Goal: Task Accomplishment & Management: Complete application form

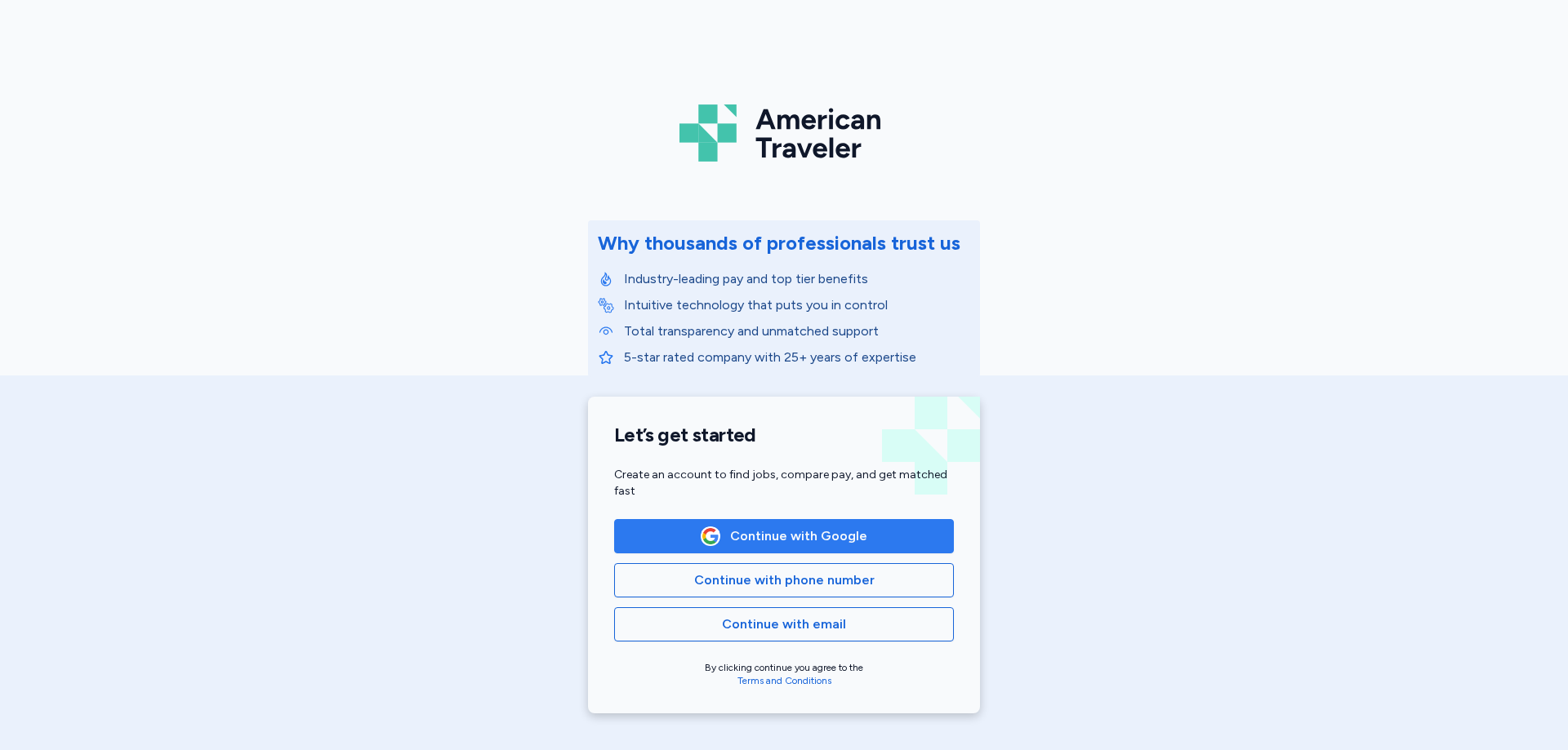
click at [796, 536] on span "Continue with Google" at bounding box center [799, 536] width 137 height 20
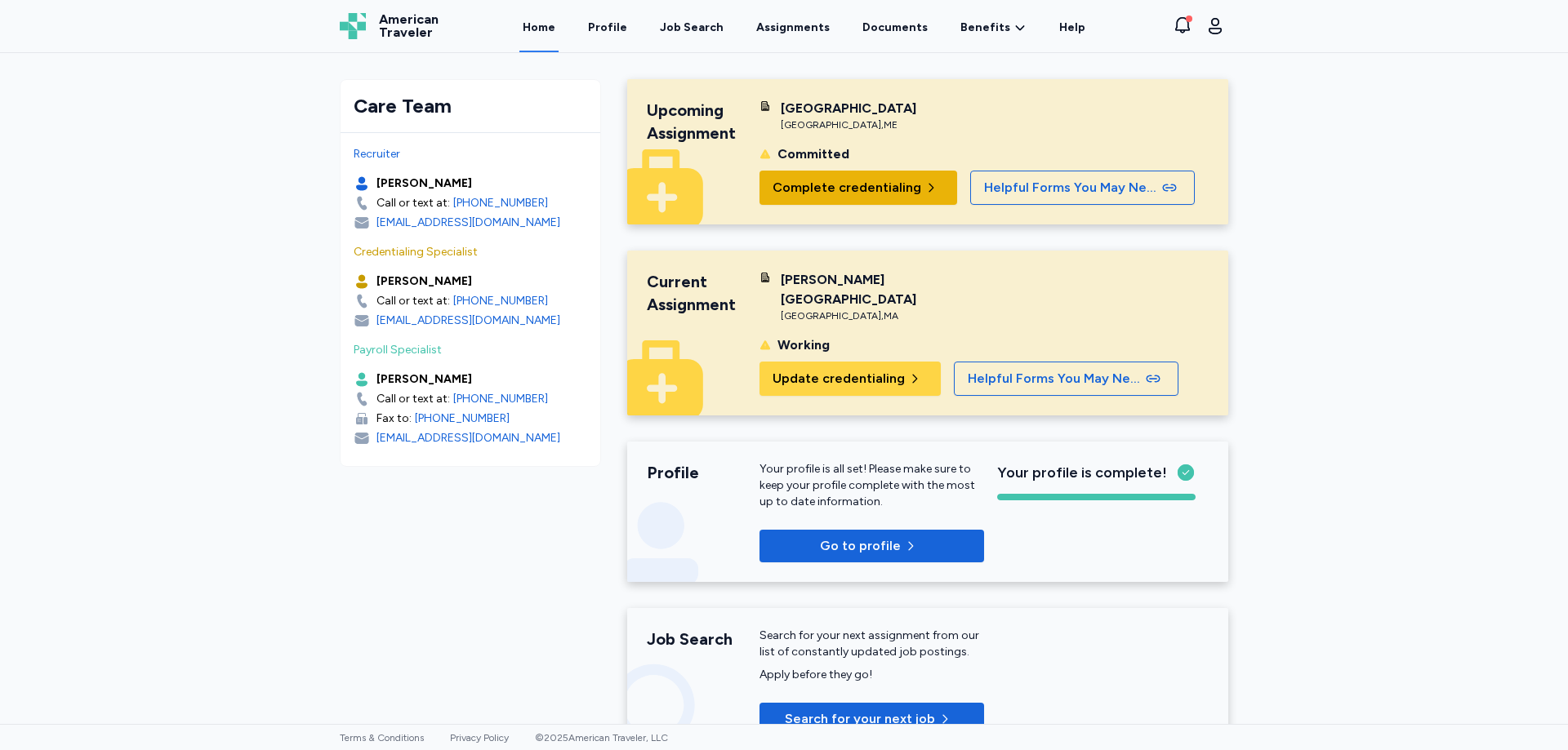
click at [832, 191] on span "Complete credentialing" at bounding box center [847, 187] width 149 height 20
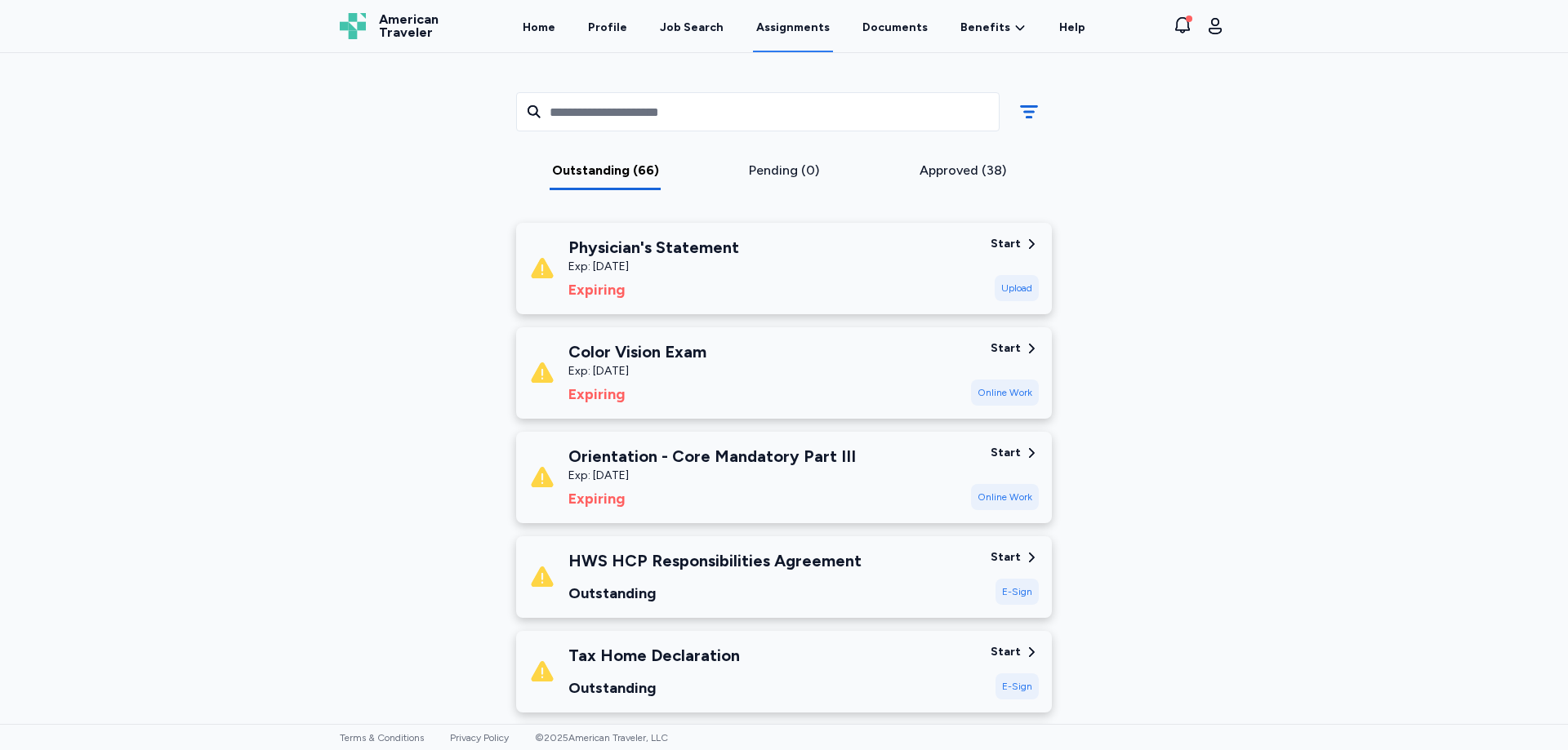
scroll to position [164, 0]
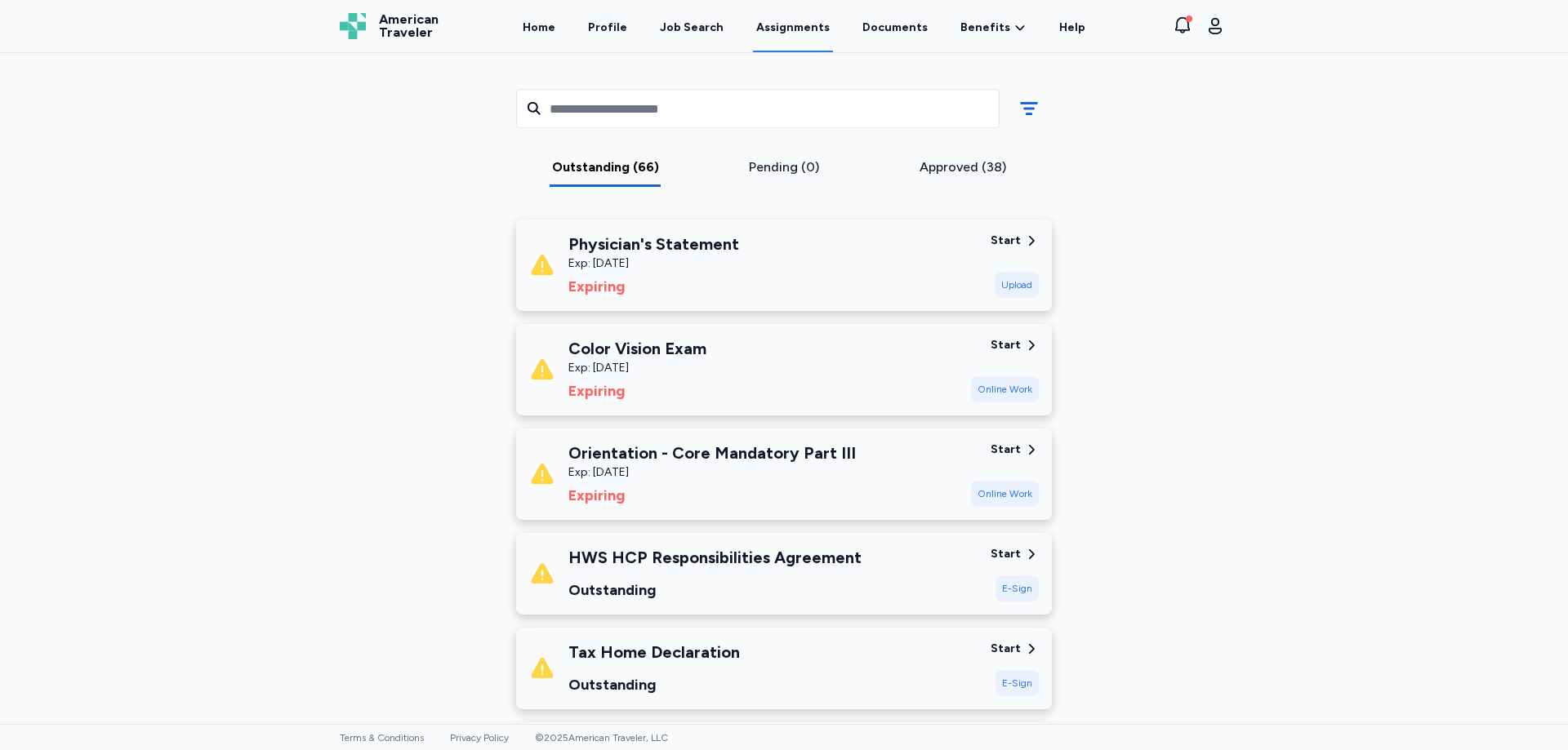
click at [1009, 501] on div "Online Work" at bounding box center [1005, 494] width 68 height 26
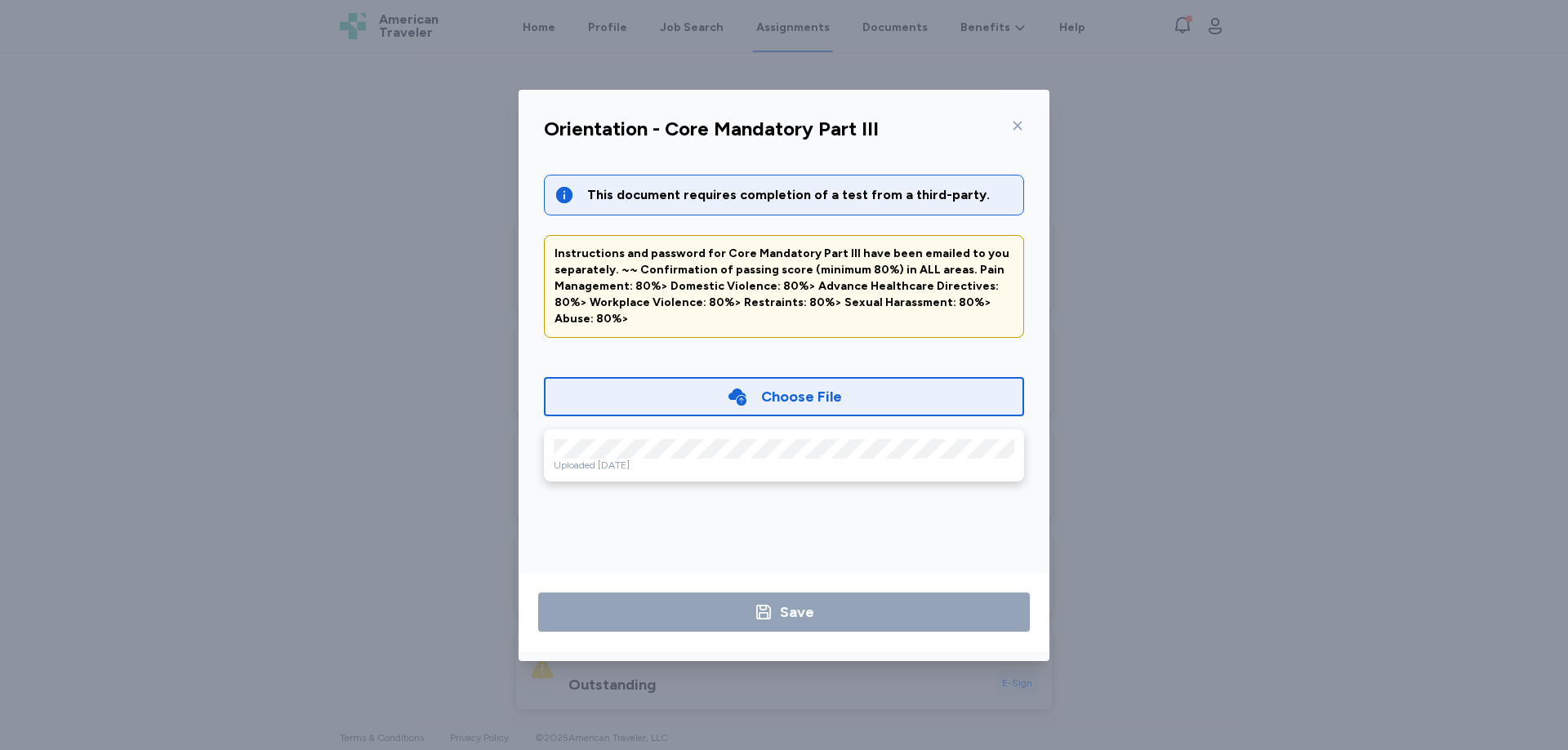
click at [1017, 124] on icon at bounding box center [1017, 126] width 13 height 13
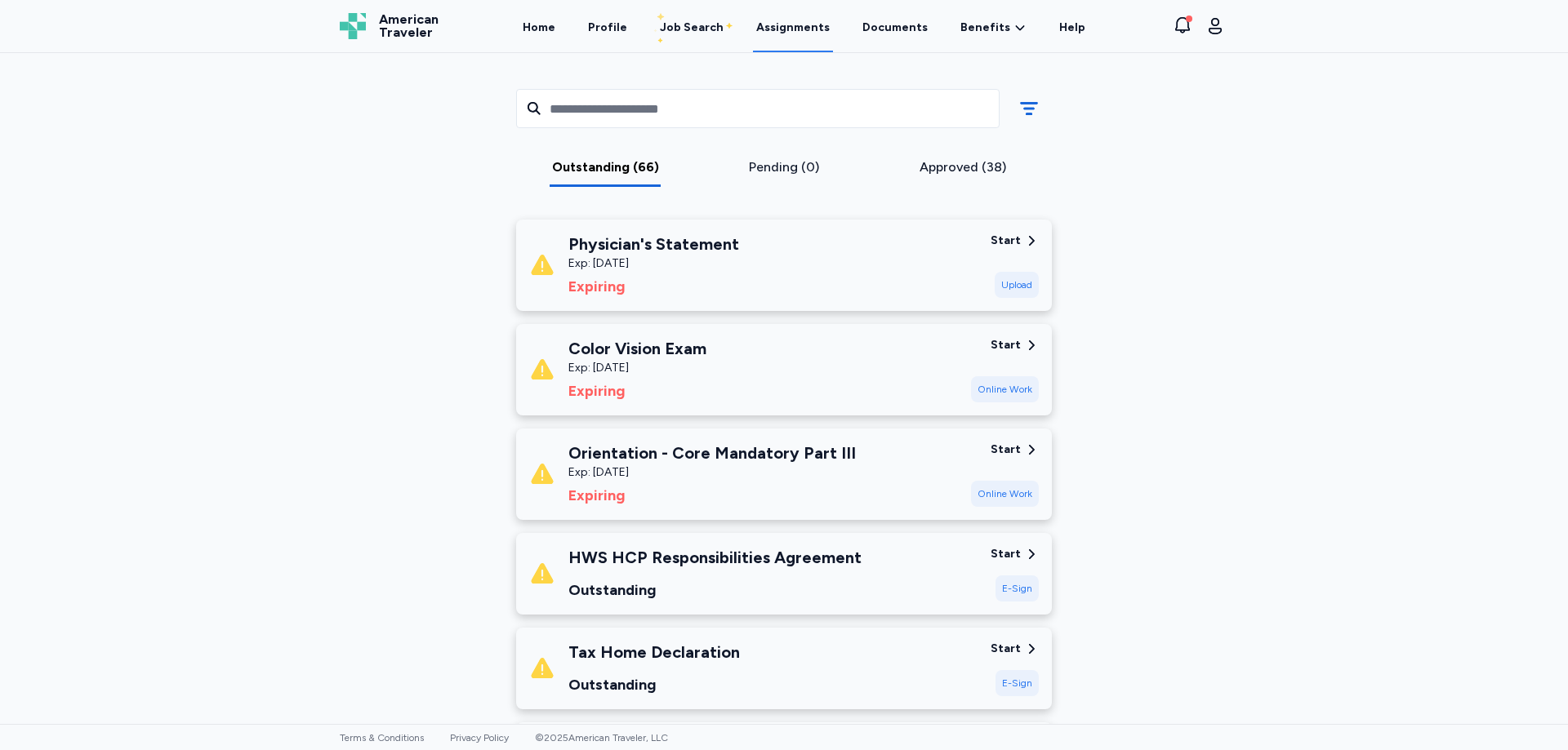
click at [1008, 392] on div "Online Work" at bounding box center [1005, 390] width 68 height 26
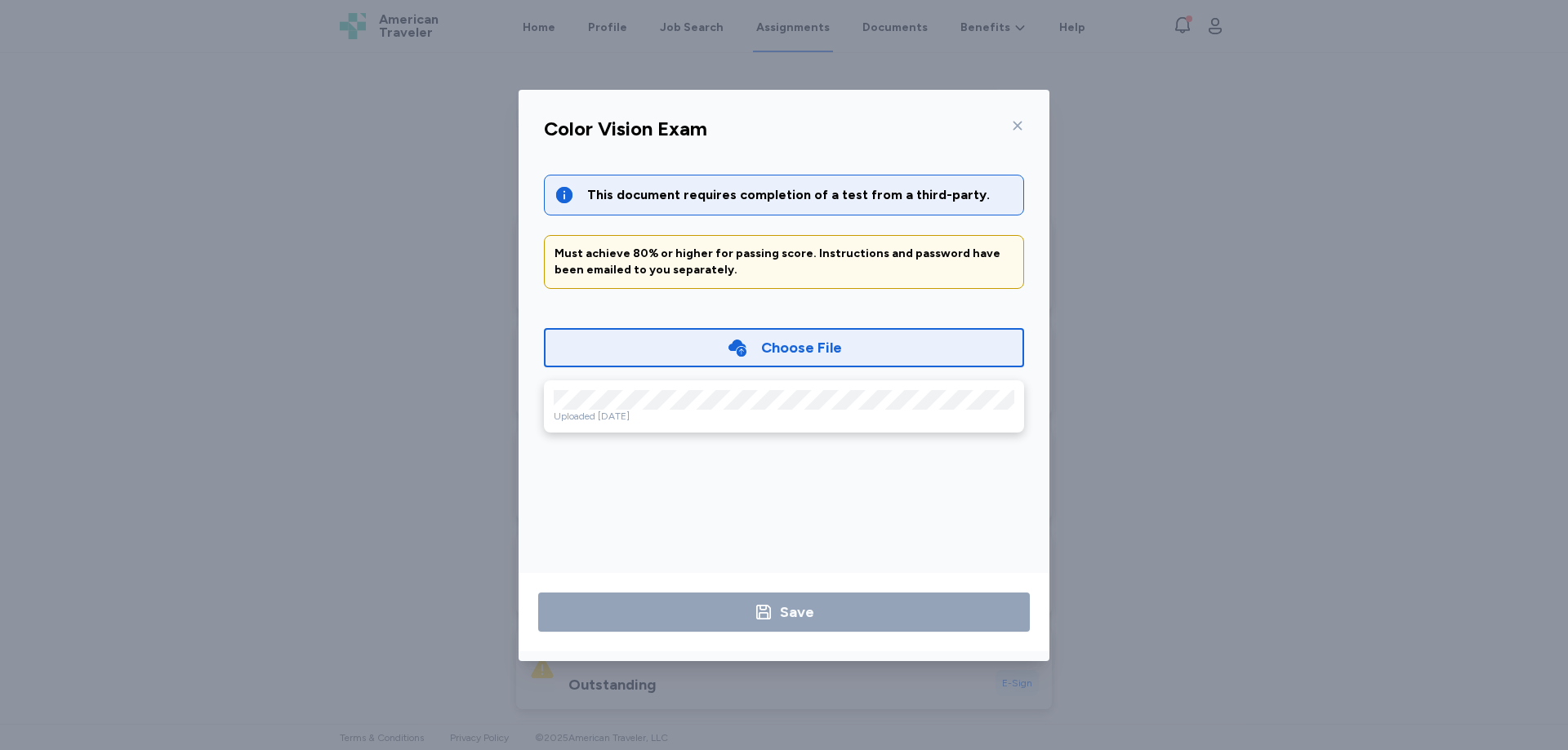
click at [1013, 126] on icon at bounding box center [1017, 126] width 13 height 13
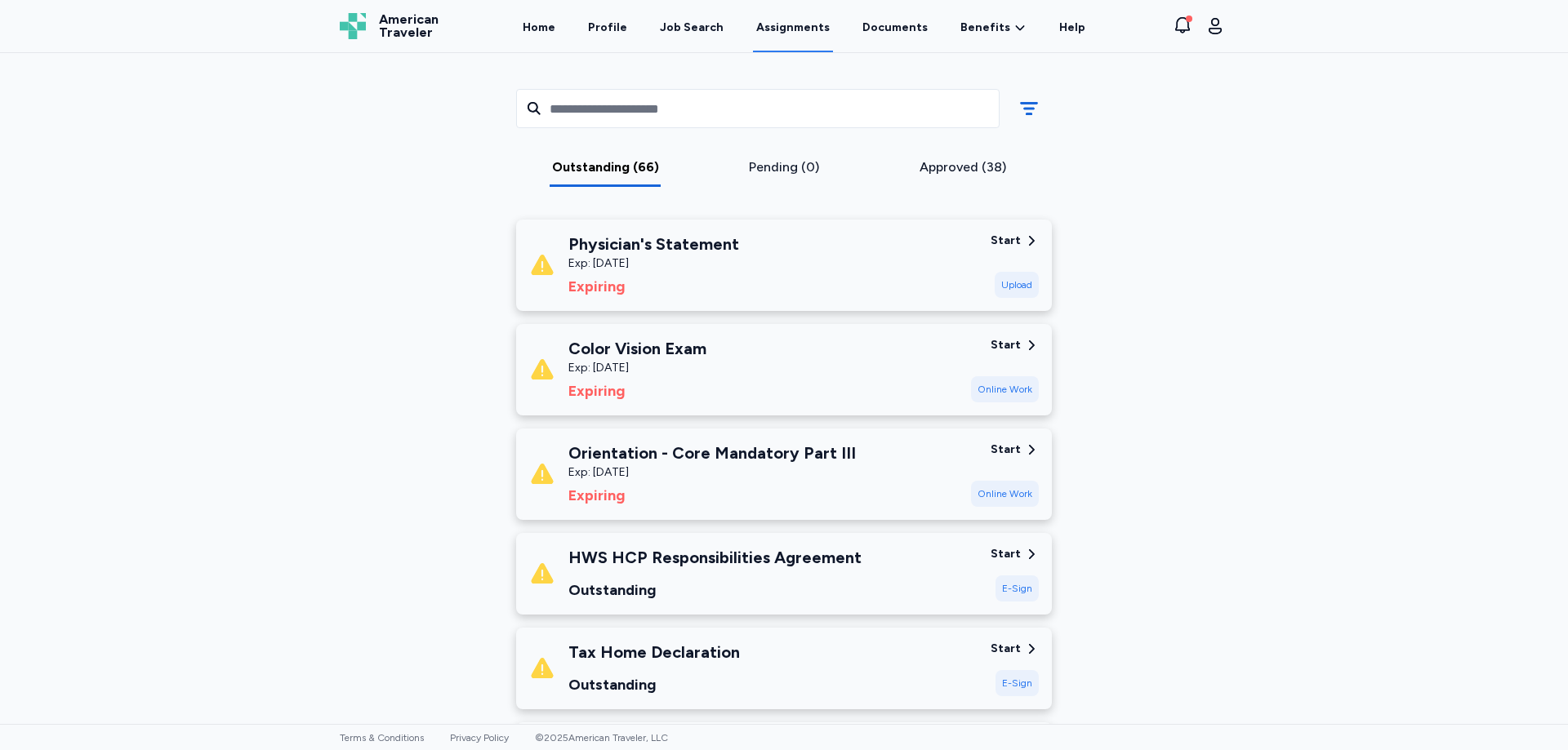
click at [1004, 241] on div "Start" at bounding box center [1005, 240] width 30 height 16
